Goal: Information Seeking & Learning: Learn about a topic

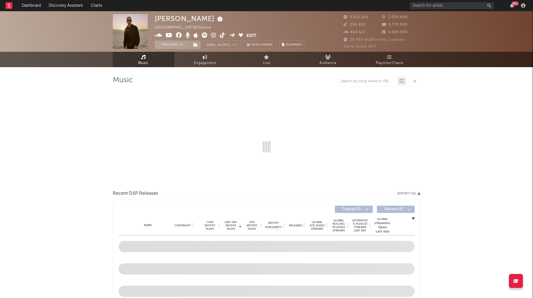
select select "6m"
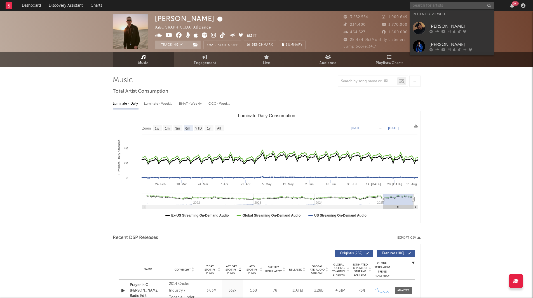
click at [468, 8] on input "text" at bounding box center [452, 5] width 84 height 7
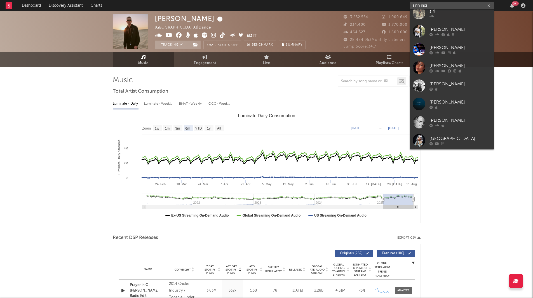
click at [435, 6] on input "sirin inci" at bounding box center [452, 5] width 84 height 7
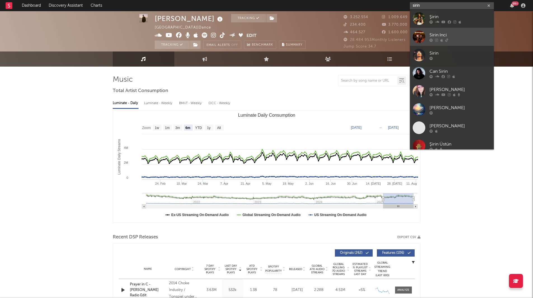
type input "sirin"
click at [439, 37] on div "Sirin Inci" at bounding box center [460, 35] width 62 height 7
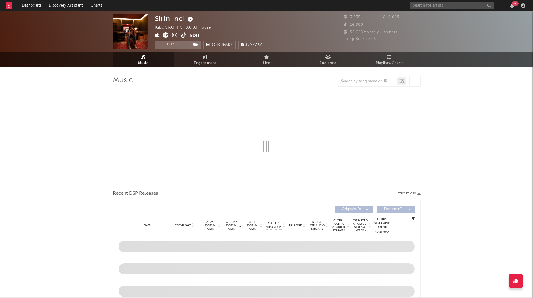
select select "1w"
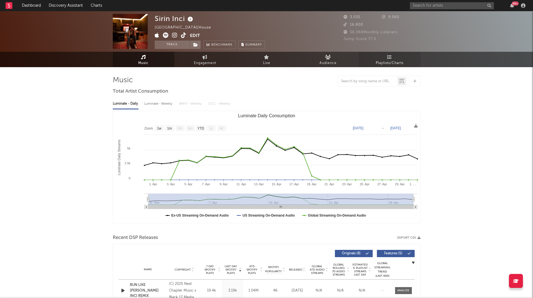
click at [388, 59] on icon at bounding box center [389, 57] width 5 height 4
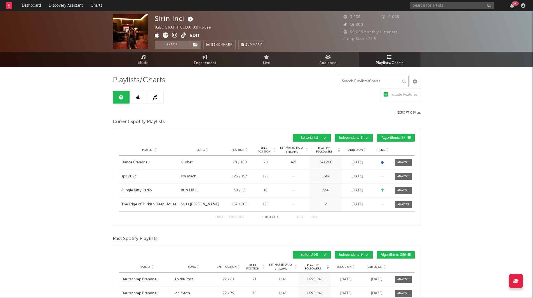
click at [369, 78] on input "text" at bounding box center [374, 81] width 70 height 11
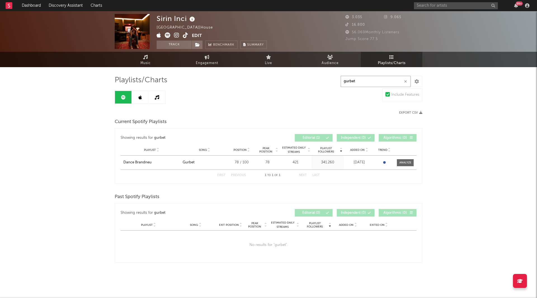
type input "gurbet"
click at [379, 79] on input "gurbet" at bounding box center [376, 81] width 70 height 11
click at [266, 273] on div "Playlists/Charts gurbet Include Features Export CSV Current Spotify Playlists S…" at bounding box center [269, 173] width 308 height 212
click at [142, 98] on link at bounding box center [140, 97] width 17 height 13
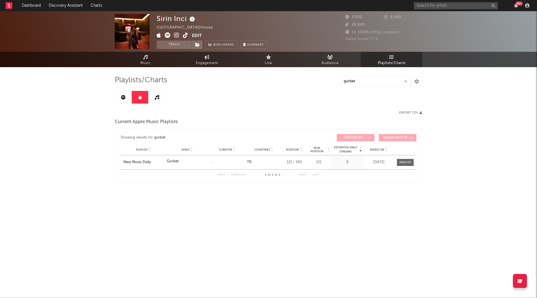
click at [122, 96] on icon at bounding box center [123, 97] width 4 height 4
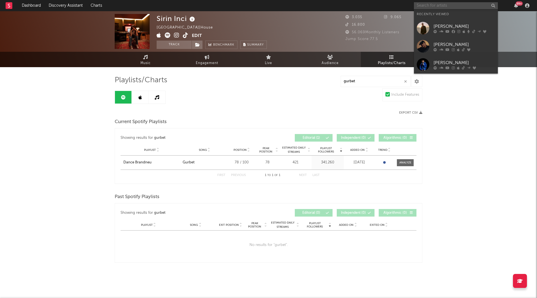
click at [426, 3] on input "text" at bounding box center [456, 5] width 84 height 7
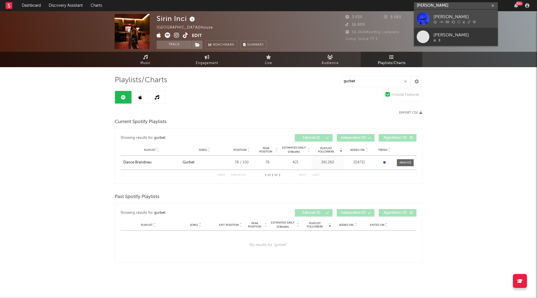
type input "[PERSON_NAME]"
click at [444, 16] on div "[PERSON_NAME]" at bounding box center [464, 16] width 62 height 7
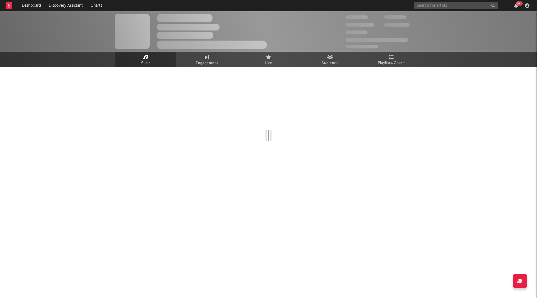
select select "6m"
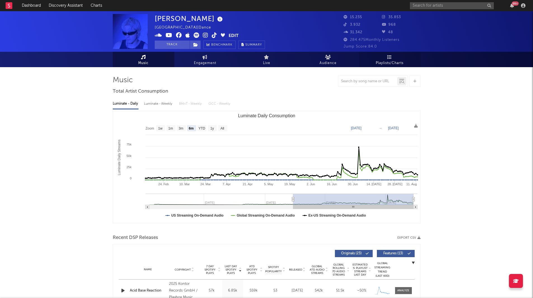
click at [393, 57] on link "Playlists/Charts" at bounding box center [390, 59] width 62 height 15
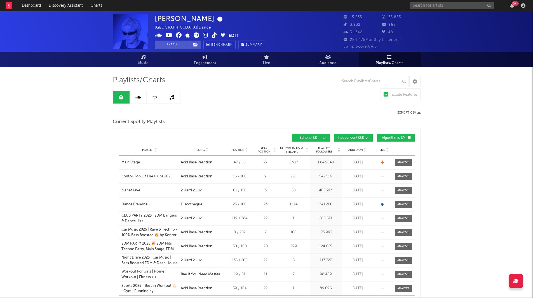
click at [363, 148] on div at bounding box center [364, 150] width 3 height 4
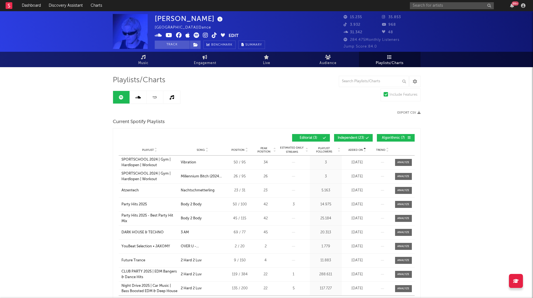
click at [363, 148] on div at bounding box center [364, 150] width 3 height 4
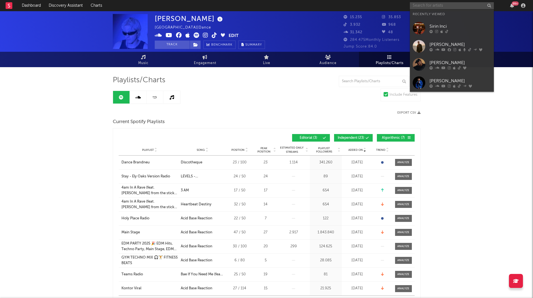
click at [436, 5] on input "text" at bounding box center [452, 5] width 84 height 7
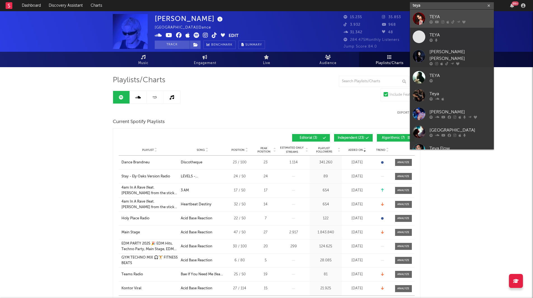
type input "teya"
click at [432, 18] on div "TEYA" at bounding box center [460, 16] width 62 height 7
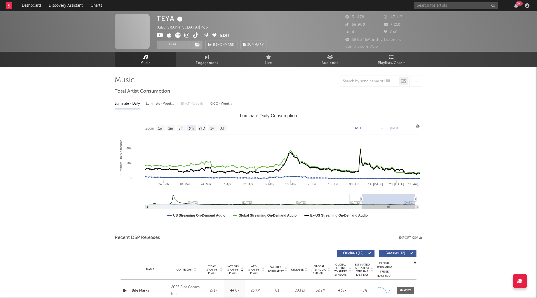
select select "6m"
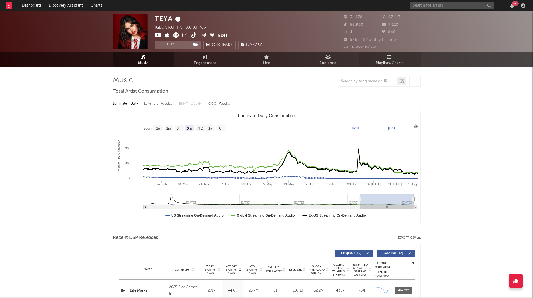
click at [386, 56] on link "Playlists/Charts" at bounding box center [390, 59] width 62 height 15
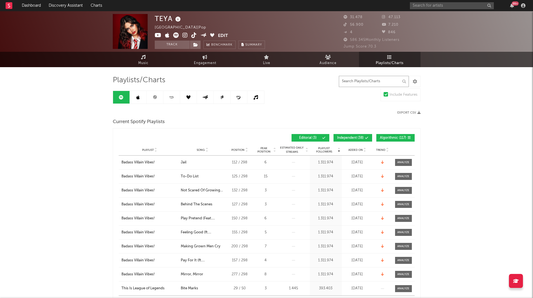
click at [354, 81] on input "text" at bounding box center [374, 81] width 70 height 11
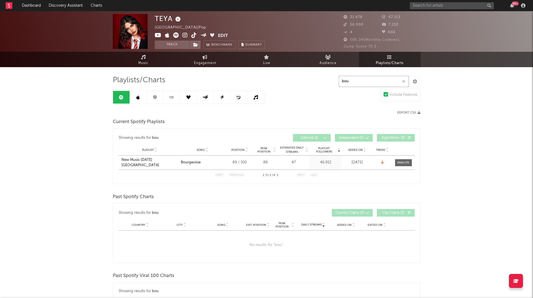
type input "bou"
